Goal: Obtain resource: Download file/media

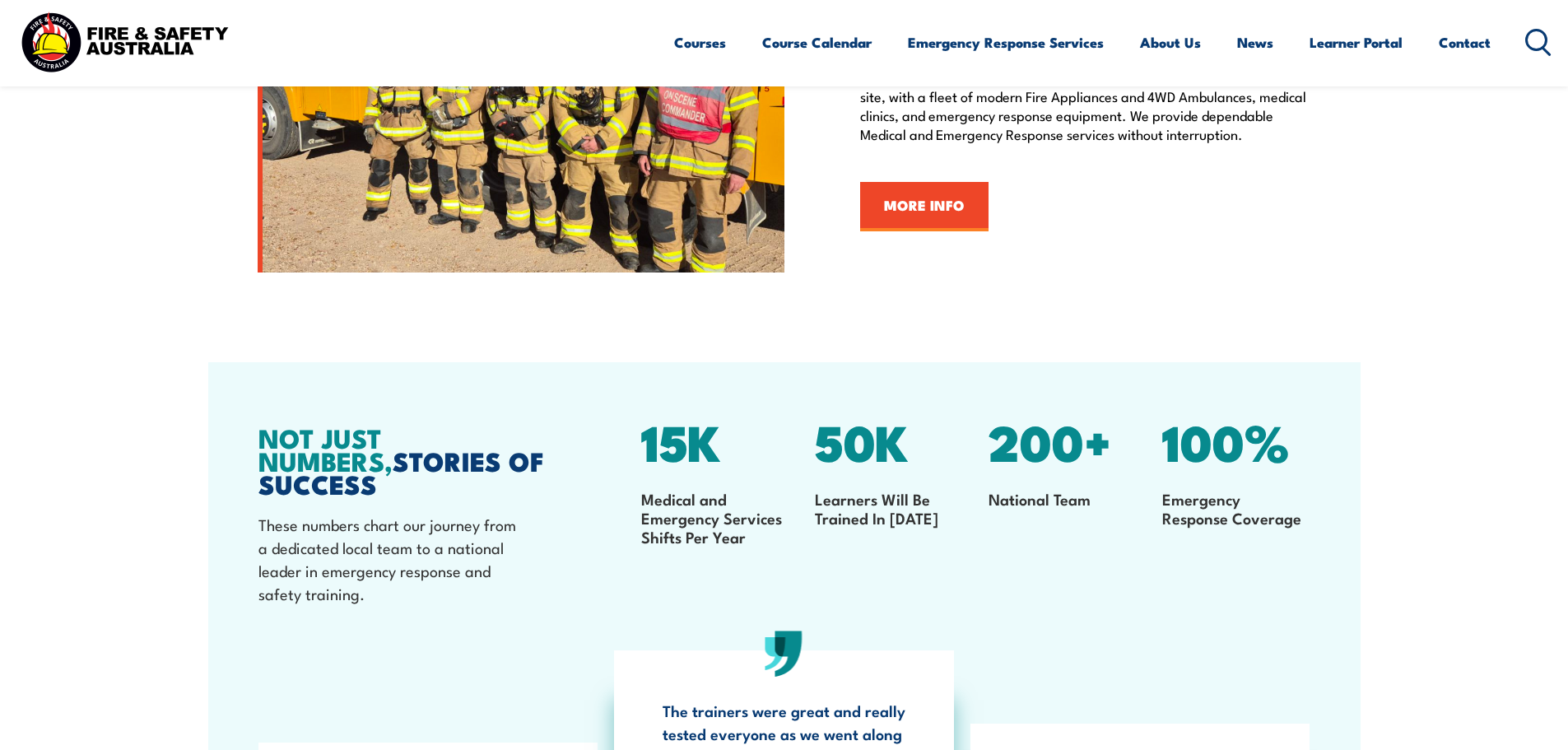
scroll to position [1975, 0]
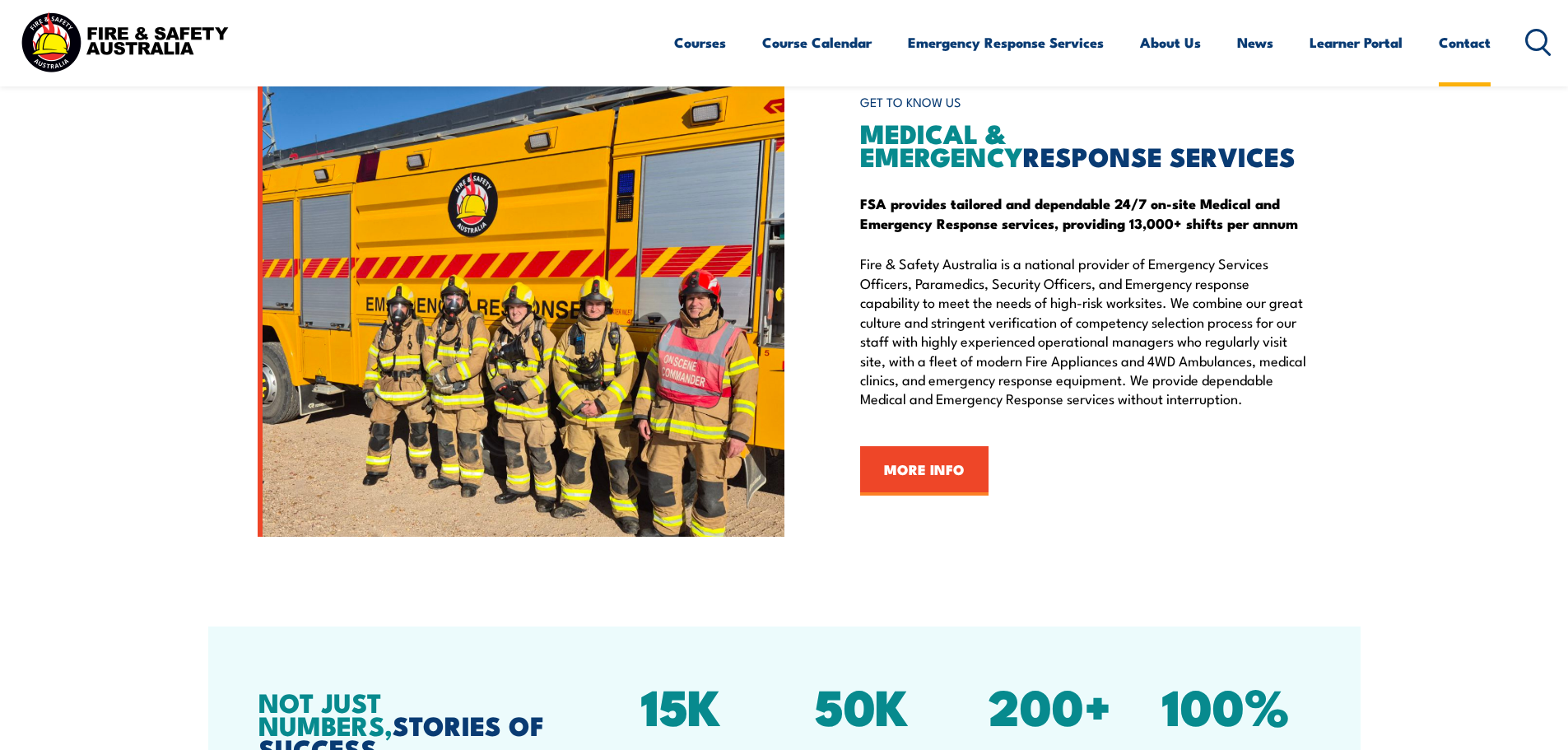
click at [1470, 40] on link "Contact" at bounding box center [1464, 42] width 52 height 44
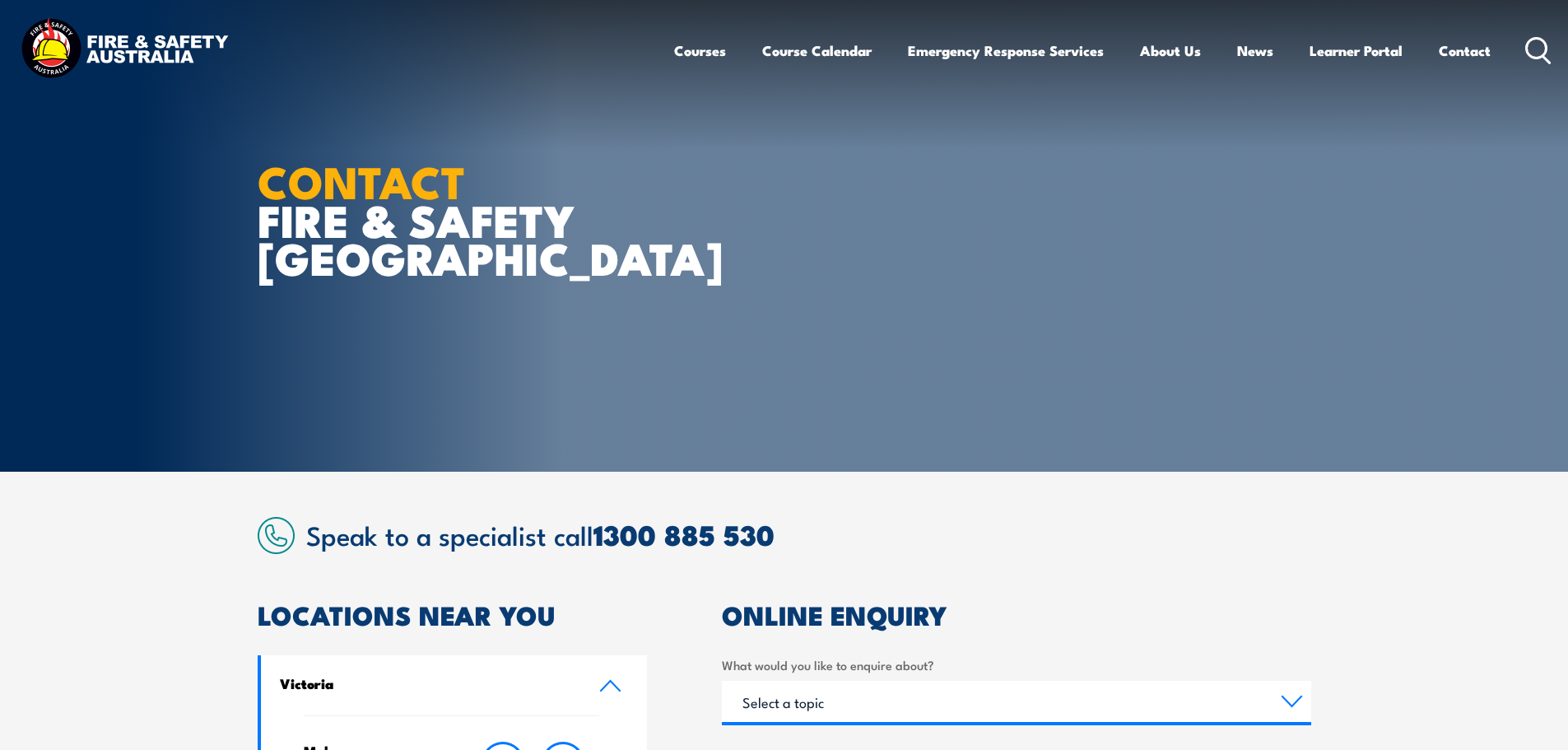
click at [1156, 44] on link "About Us" at bounding box center [1170, 50] width 61 height 44
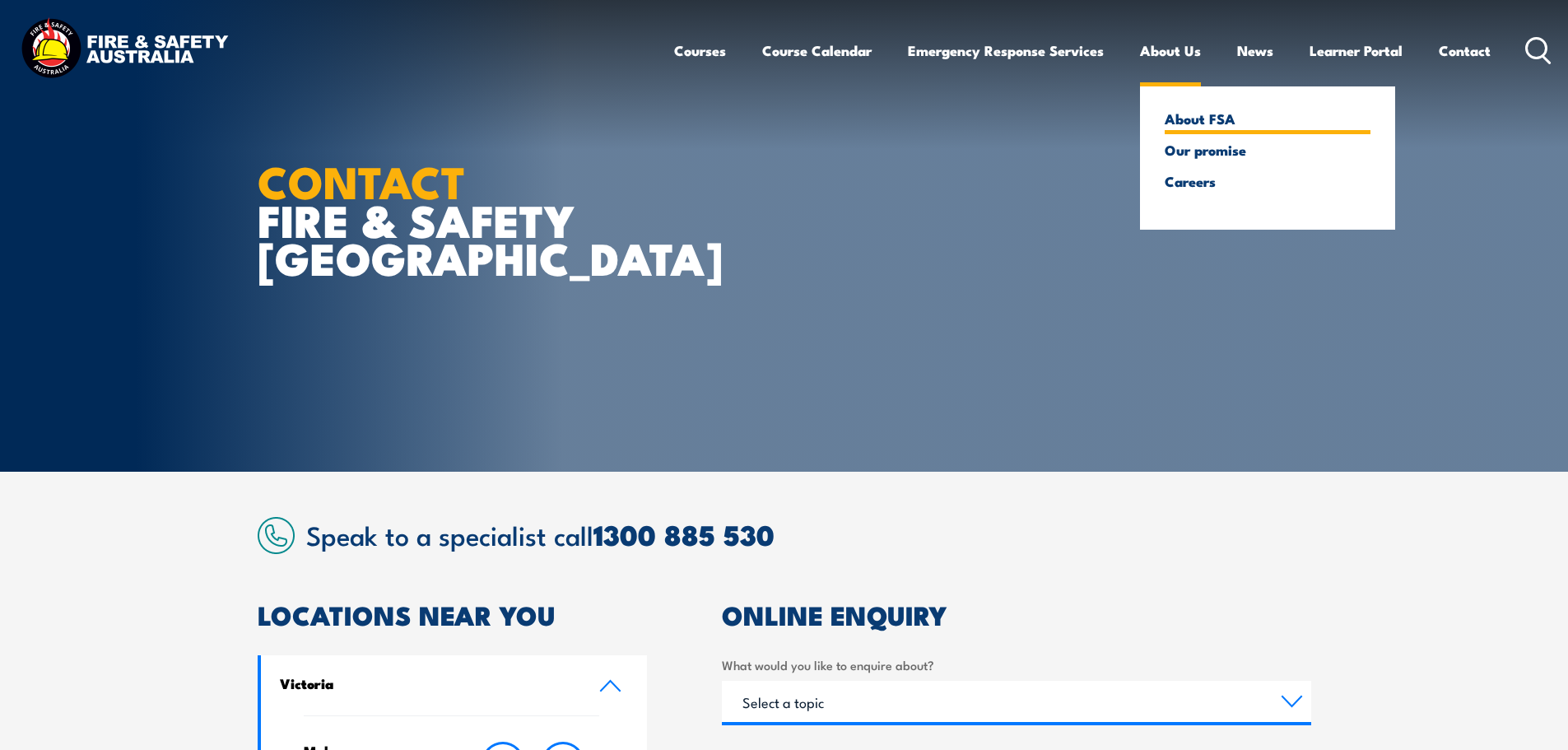
click at [1195, 121] on link "About FSA" at bounding box center [1267, 118] width 206 height 15
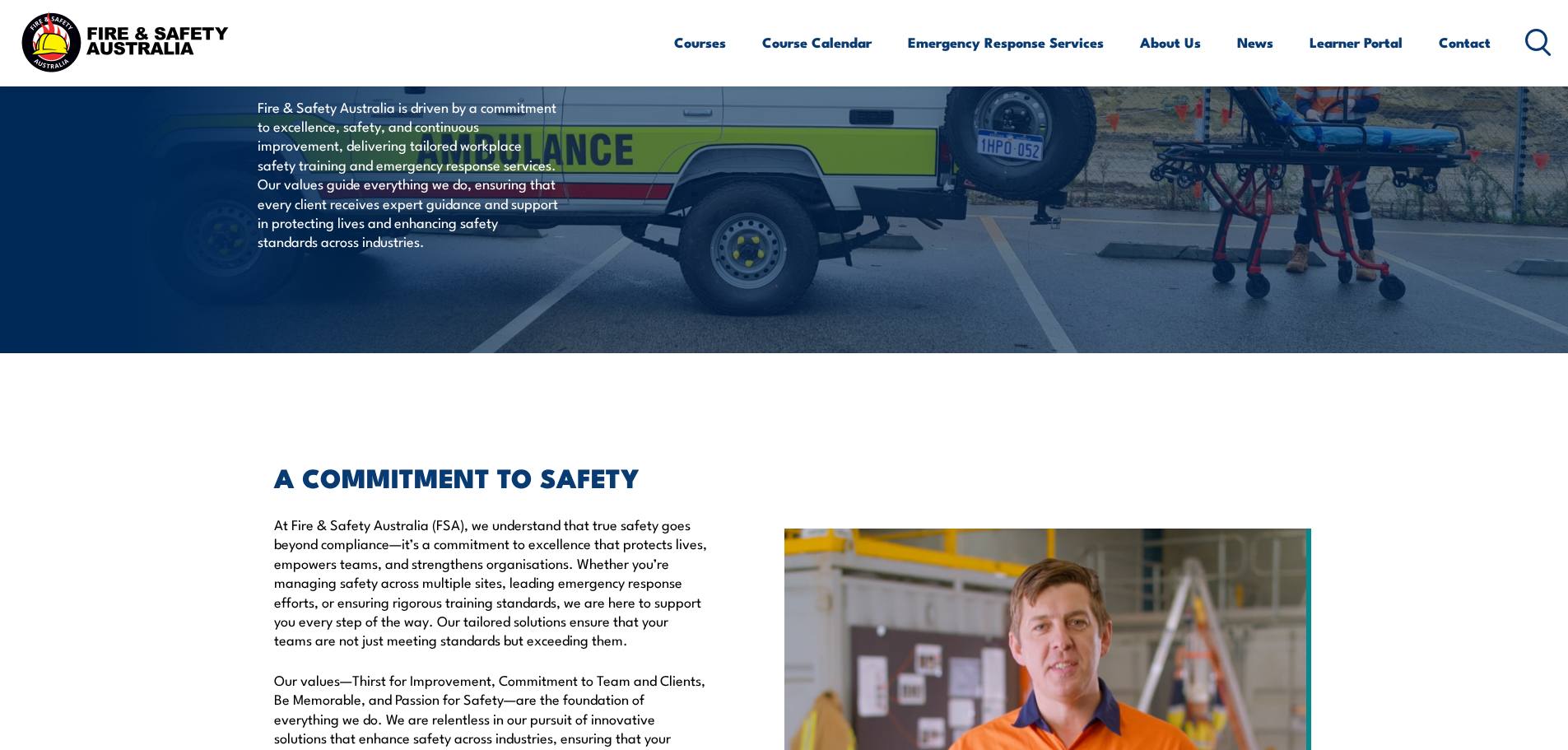
scroll to position [411, 0]
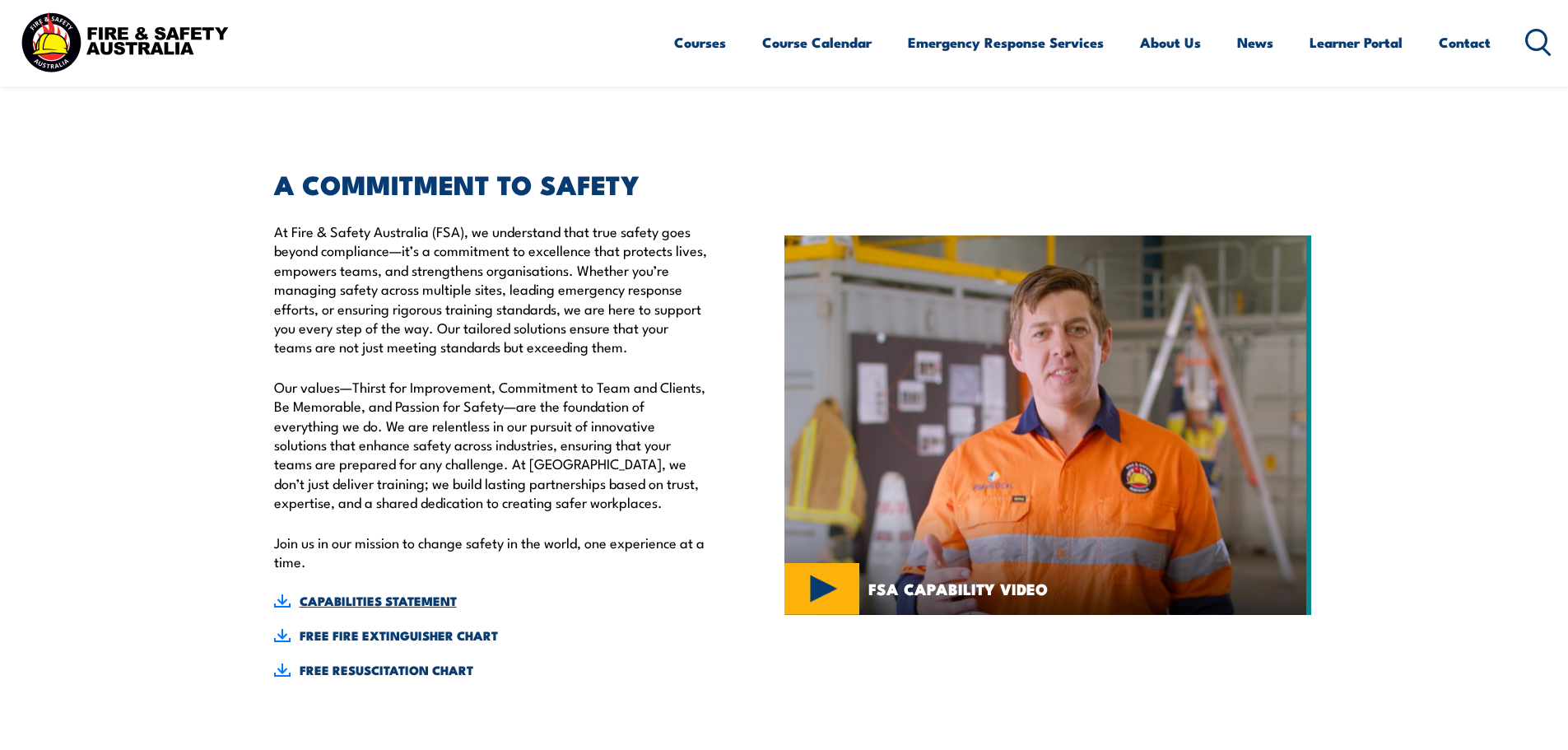
click at [405, 602] on link "CAPABILITIES STATEMENT" at bounding box center [491, 601] width 434 height 18
click at [1182, 177] on link "Careers" at bounding box center [1267, 172] width 206 height 15
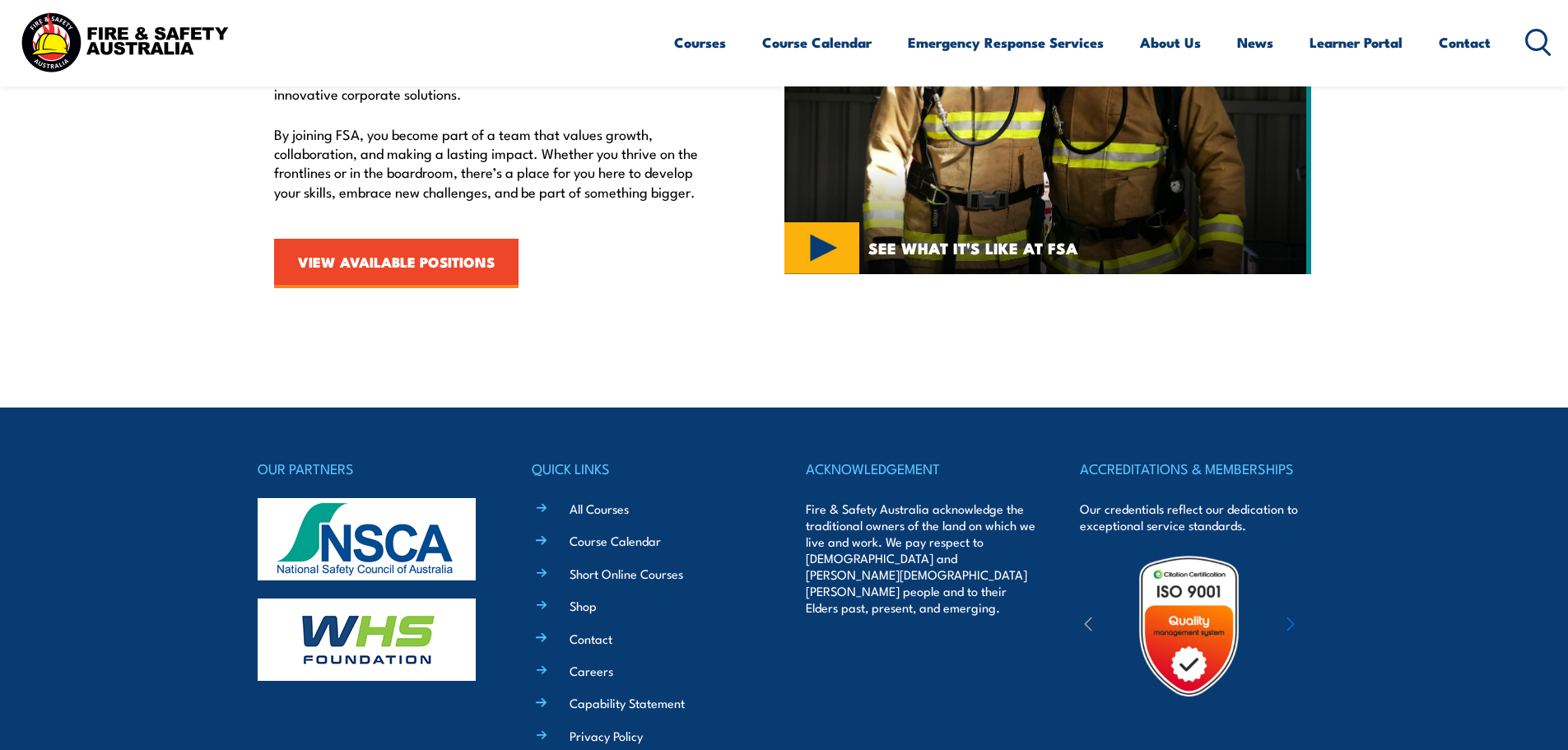
scroll to position [741, 0]
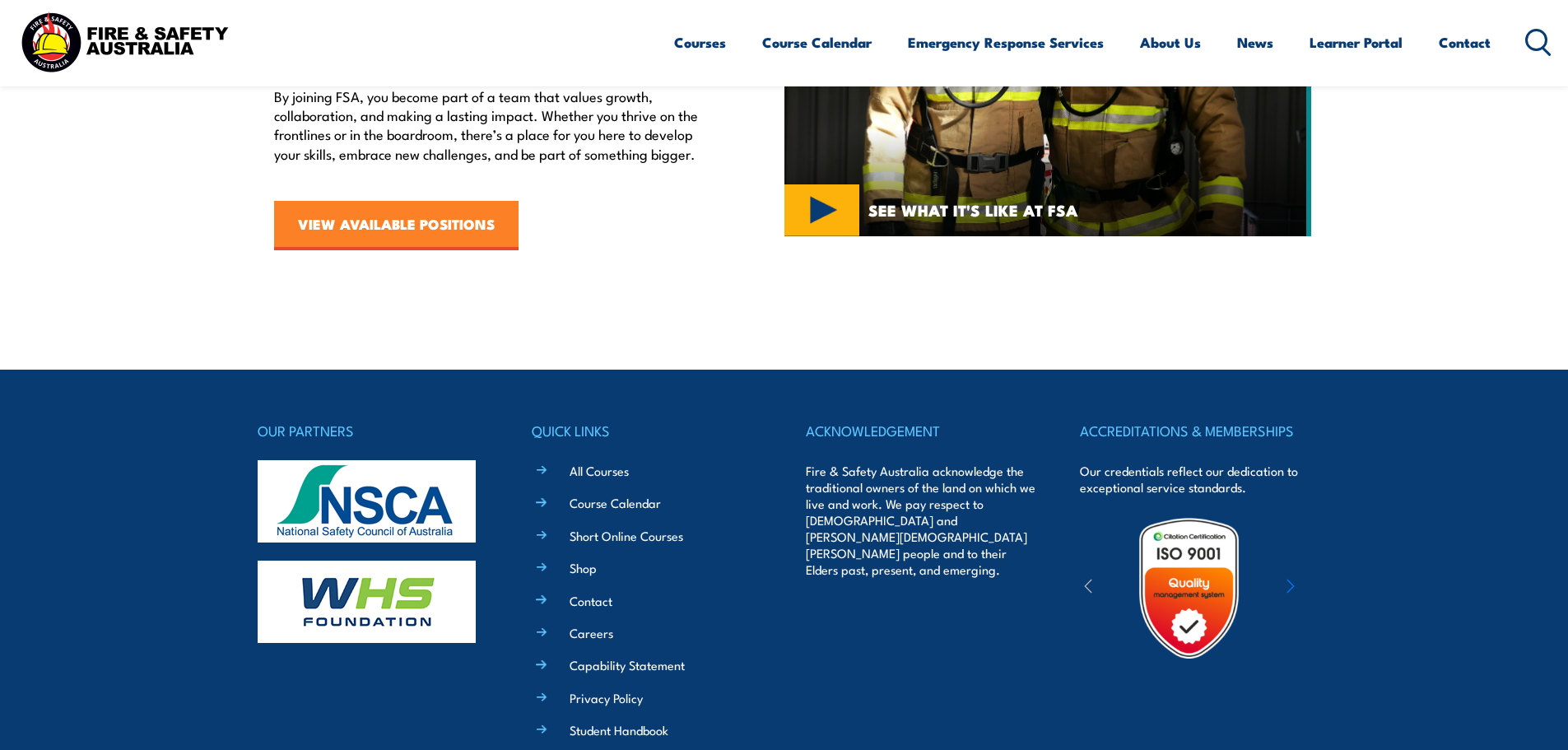
click at [386, 226] on link "VIEW AVAILABLE POSITIONS" at bounding box center [396, 225] width 245 height 49
